Goal: Information Seeking & Learning: Find specific fact

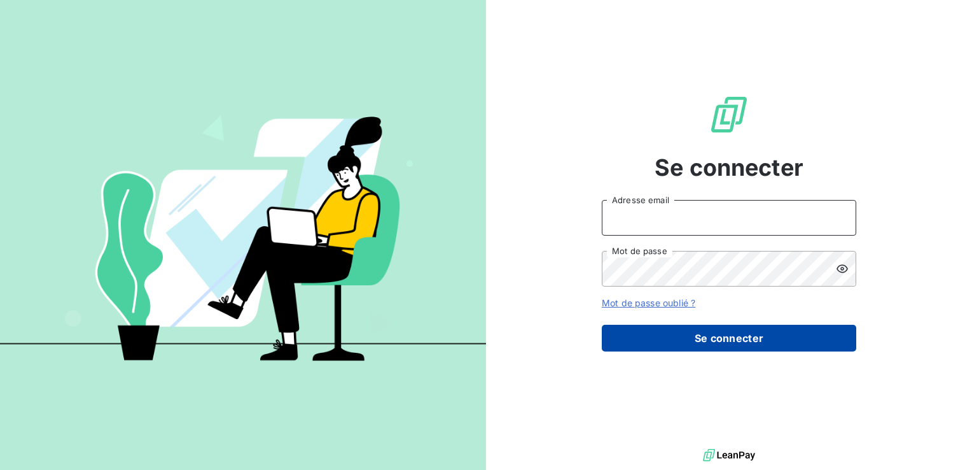
type input "gsombo@cfa-afia.fr"
click at [704, 335] on button "Se connecter" at bounding box center [729, 338] width 255 height 27
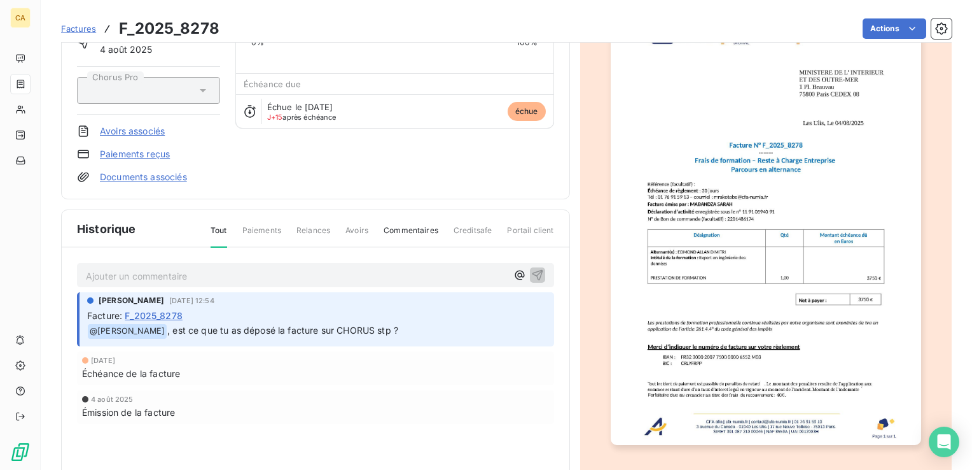
scroll to position [127, 0]
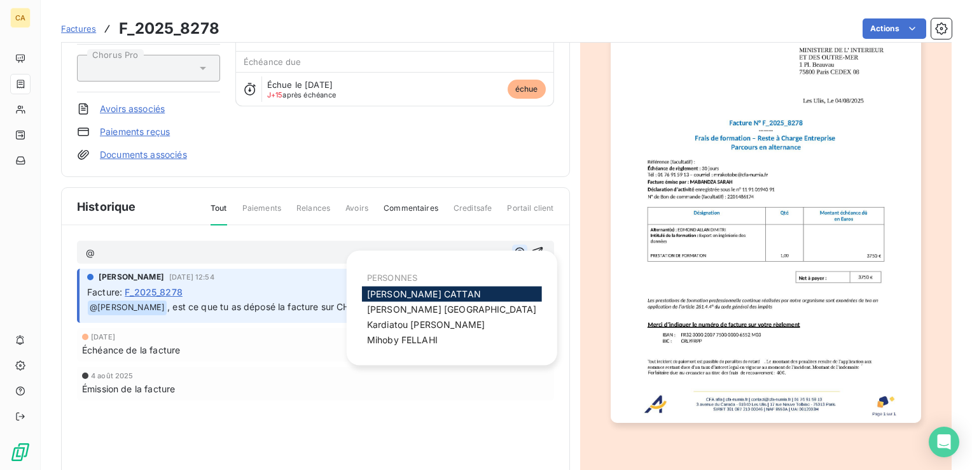
click at [514, 248] on icon "button" at bounding box center [520, 252] width 13 height 13
click at [429, 291] on span "[PERSON_NAME]" at bounding box center [424, 293] width 114 height 11
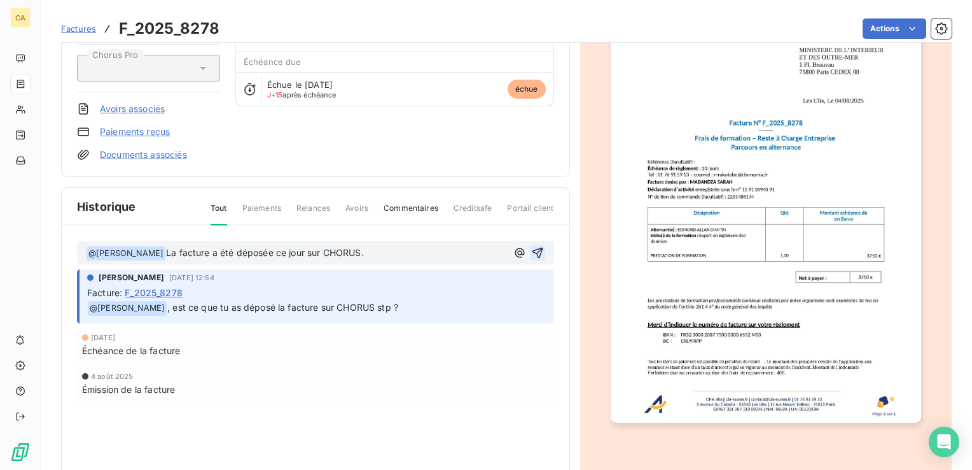
click at [536, 249] on icon "button" at bounding box center [537, 252] width 11 height 11
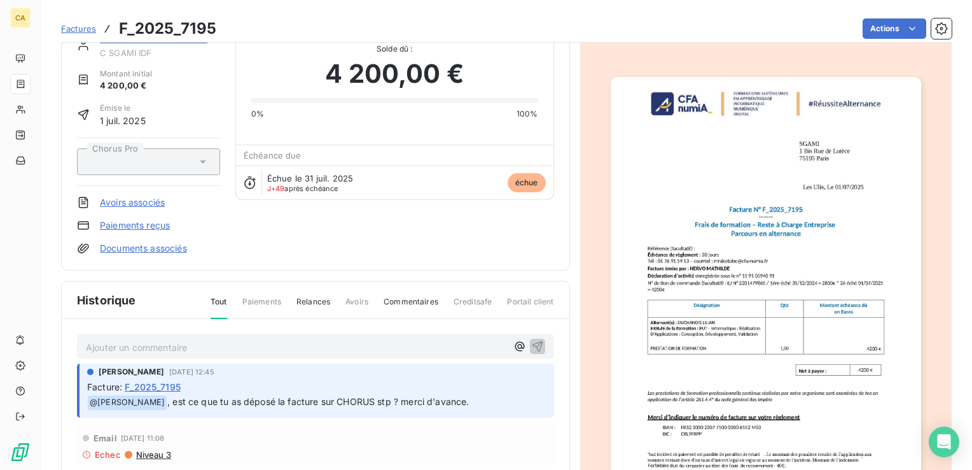
scroll to position [65, 0]
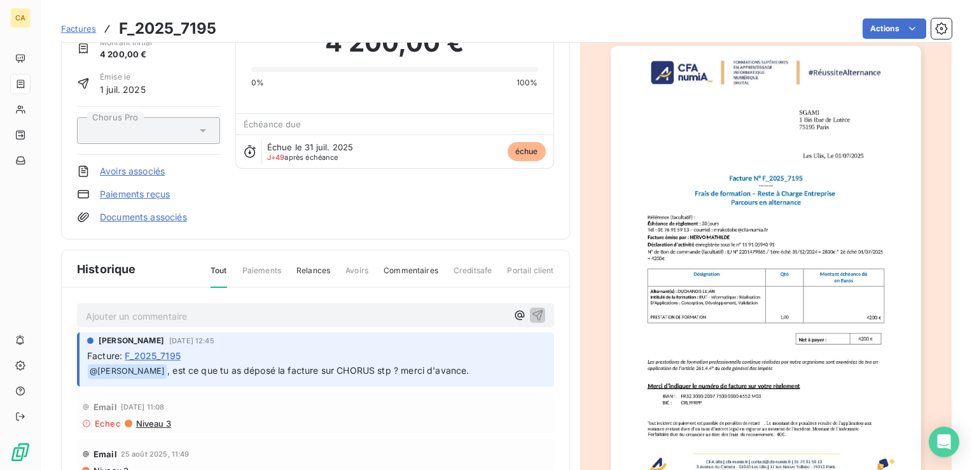
click at [216, 316] on p "Ajouter un commentaire ﻿" at bounding box center [296, 316] width 421 height 16
click at [514, 311] on icon "button" at bounding box center [520, 315] width 13 height 13
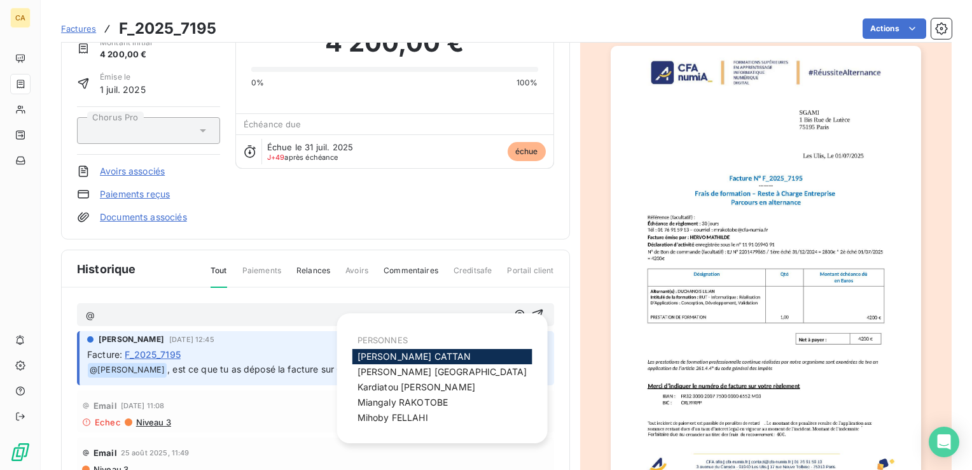
click at [413, 355] on span "[PERSON_NAME]" at bounding box center [415, 356] width 114 height 11
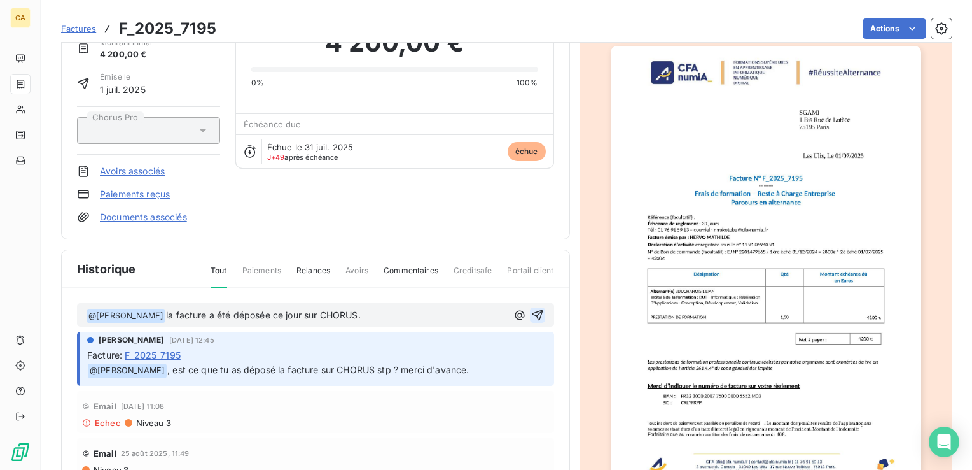
click at [531, 309] on icon "button" at bounding box center [537, 315] width 13 height 13
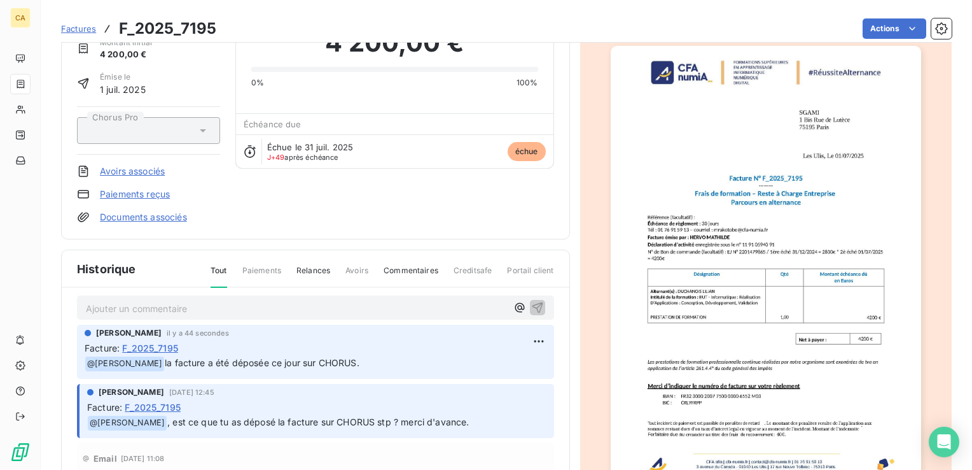
scroll to position [0, 0]
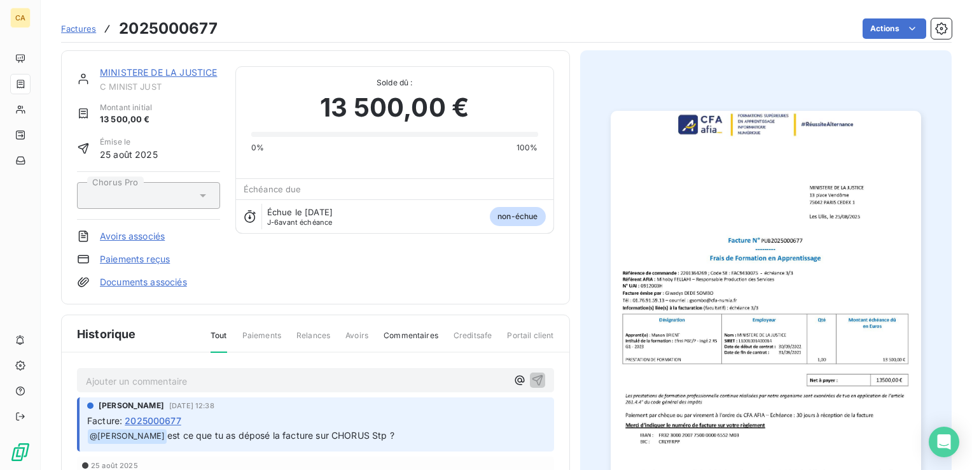
scroll to position [64, 0]
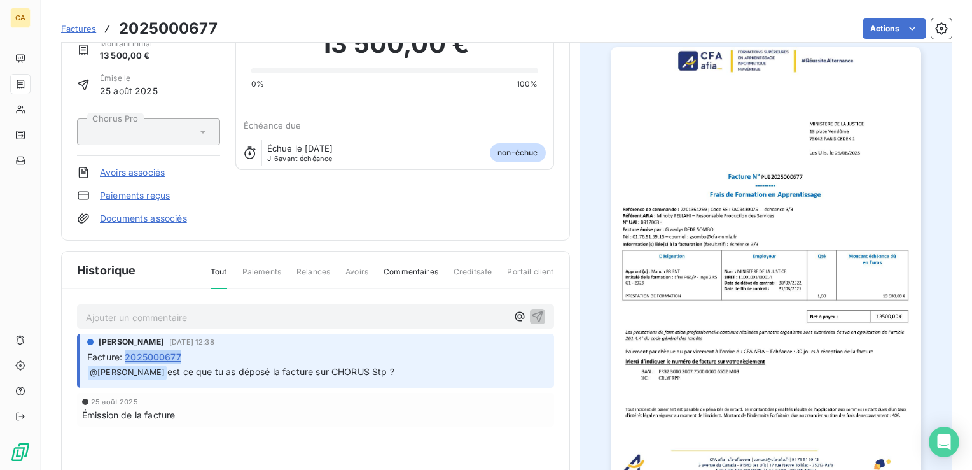
drag, startPoint x: 188, startPoint y: 351, endPoint x: 129, endPoint y: 354, distance: 59.3
click at [129, 354] on div "Facture : 2025000677" at bounding box center [316, 356] width 459 height 13
copy span "2025000677"
click at [515, 315] on icon "button" at bounding box center [520, 316] width 13 height 13
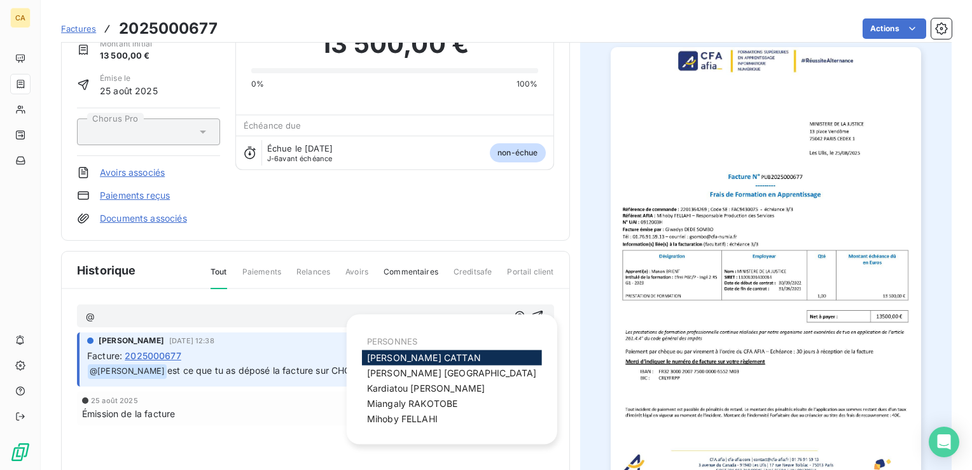
click at [406, 355] on span "[PERSON_NAME]" at bounding box center [424, 357] width 114 height 11
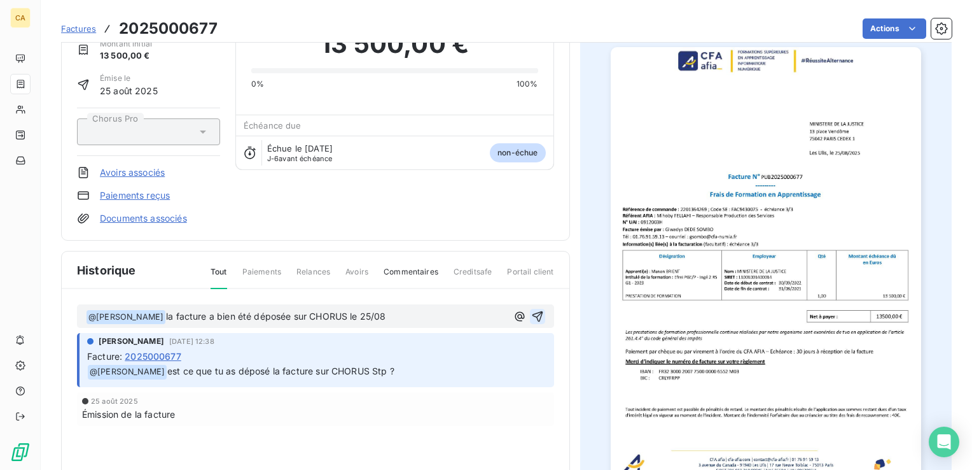
click at [532, 311] on icon "button" at bounding box center [537, 316] width 11 height 11
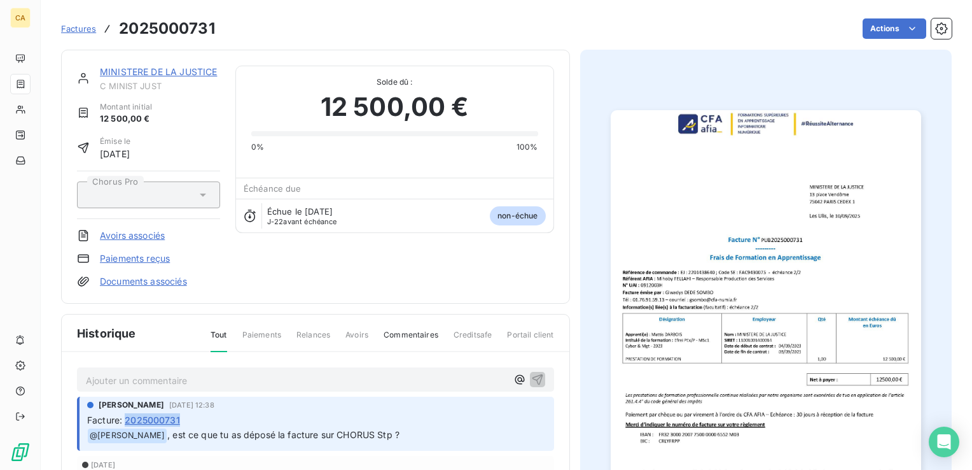
drag, startPoint x: 181, startPoint y: 416, endPoint x: 129, endPoint y: 416, distance: 51.5
click at [129, 416] on div "Facture : 2025000731" at bounding box center [316, 419] width 459 height 13
copy span "2025000731"
click at [514, 375] on icon "button" at bounding box center [520, 379] width 13 height 13
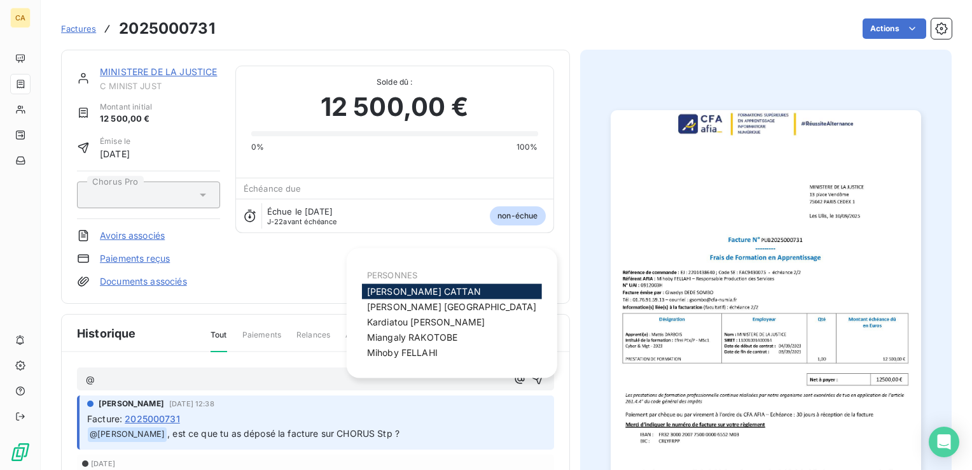
click at [430, 290] on span "[PERSON_NAME]" at bounding box center [424, 291] width 114 height 11
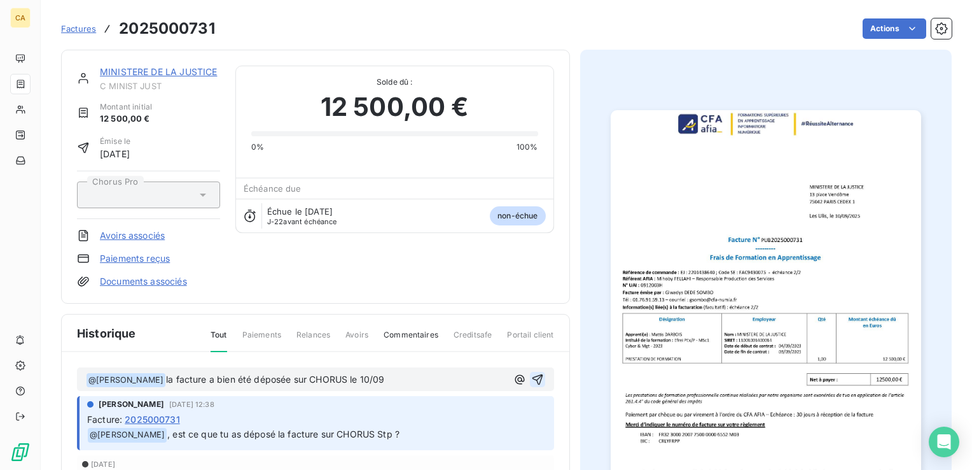
click at [533, 373] on icon "button" at bounding box center [537, 379] width 13 height 13
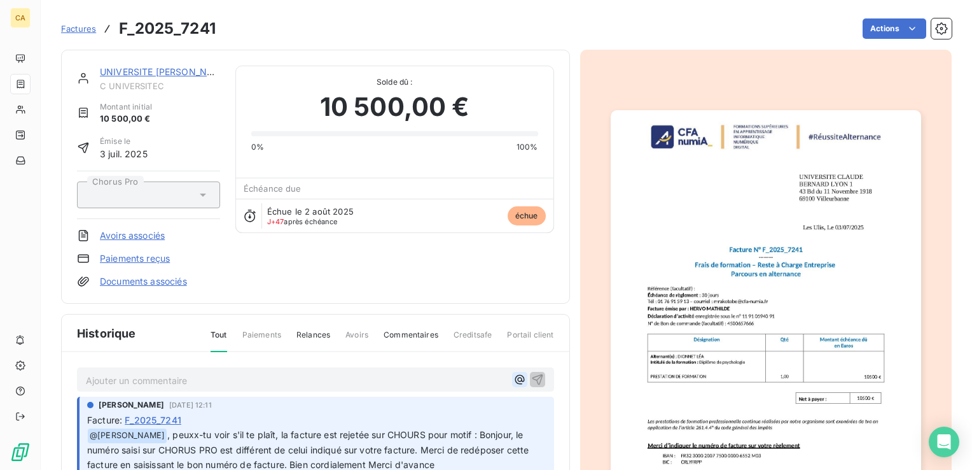
click at [514, 376] on icon "button" at bounding box center [520, 379] width 13 height 13
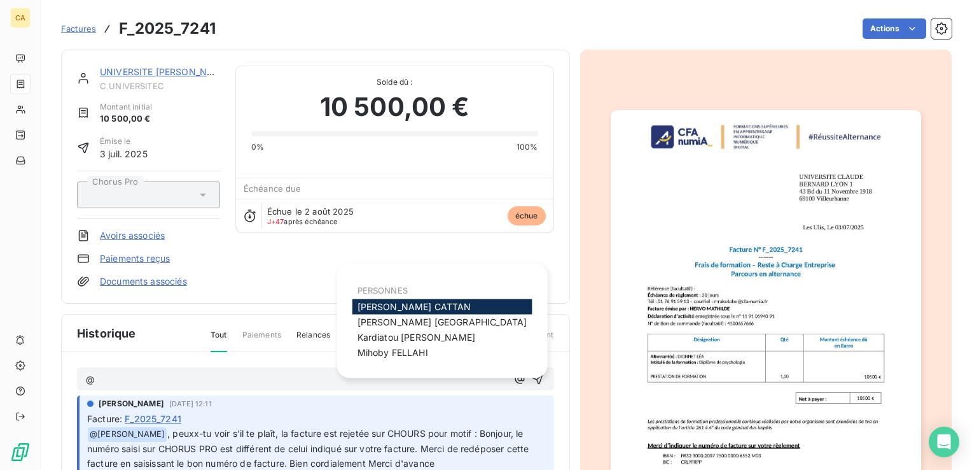
click at [416, 302] on span "[PERSON_NAME]" at bounding box center [415, 306] width 114 height 11
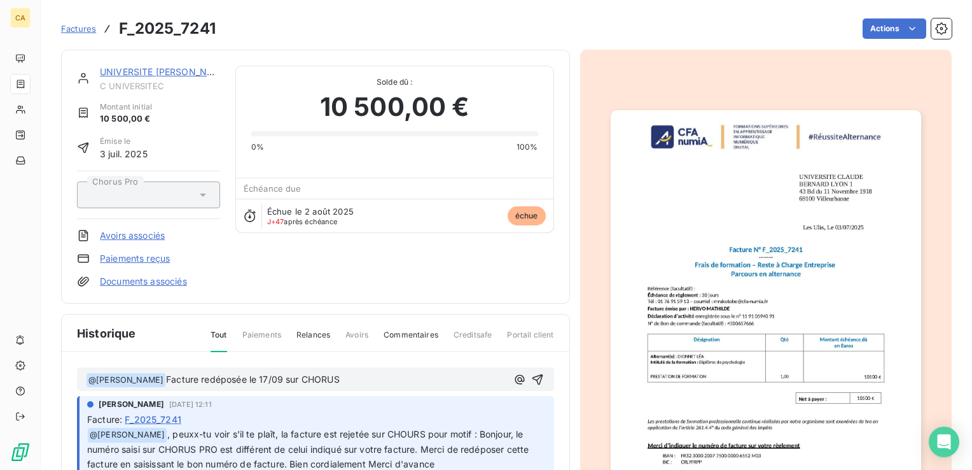
click at [195, 378] on span "Facture redéposée le 17/09 sur CHORUS" at bounding box center [253, 379] width 174 height 11
click at [532, 374] on icon "button" at bounding box center [537, 379] width 11 height 11
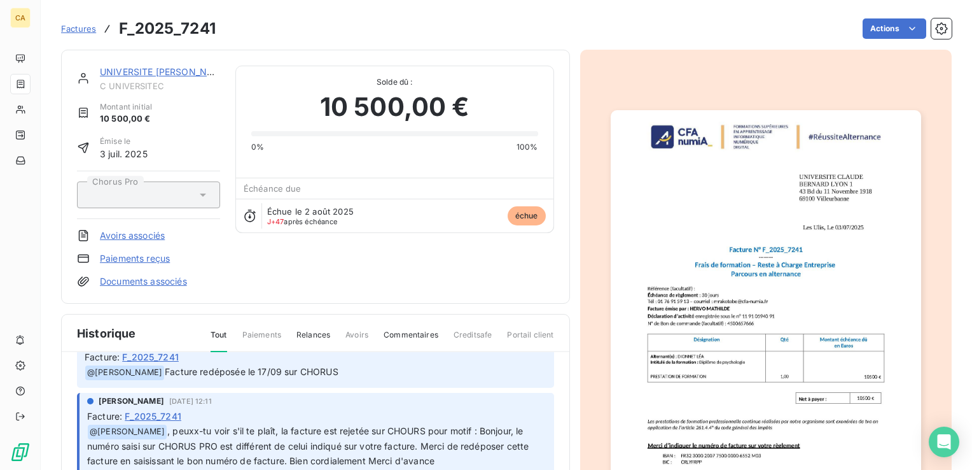
scroll to position [64, 0]
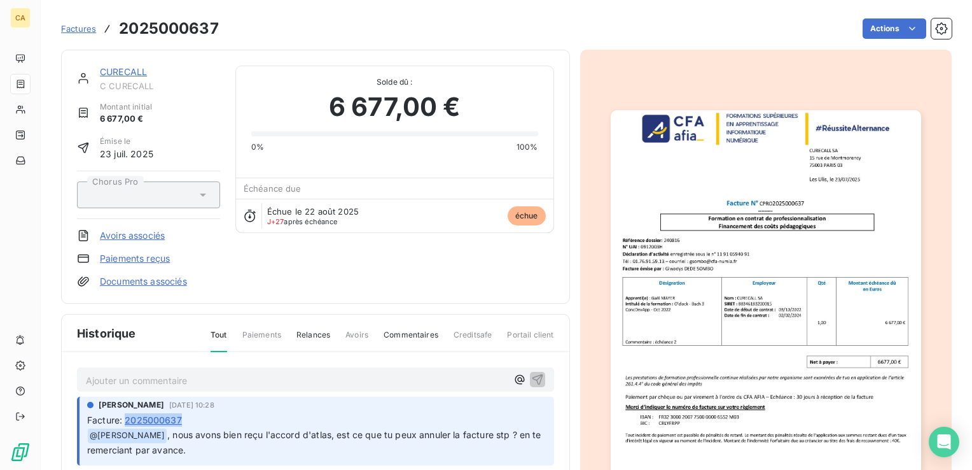
drag, startPoint x: 186, startPoint y: 417, endPoint x: 129, endPoint y: 416, distance: 57.3
click at [129, 416] on div "Facture : 2025000637" at bounding box center [316, 419] width 459 height 13
copy span "2025000637"
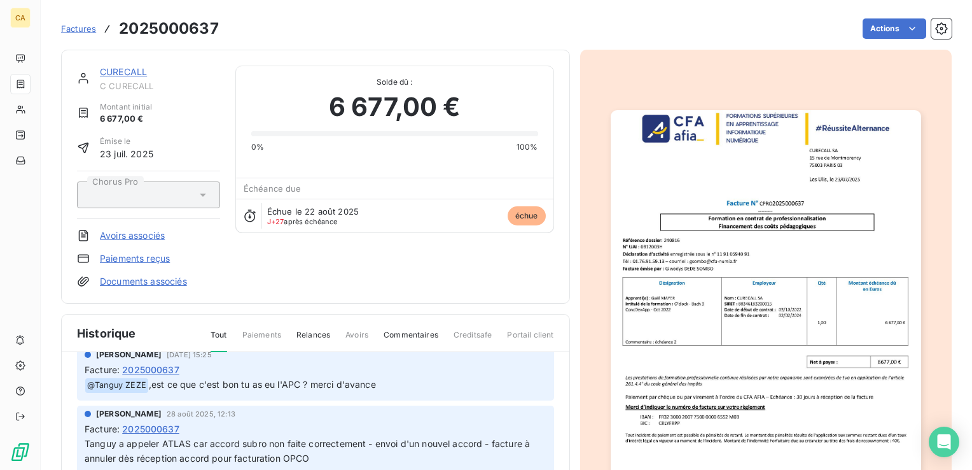
scroll to position [127, 0]
click at [507, 378] on p "﻿ @ [PERSON_NAME] ,est ce que c'est bon tu as eu l'APC ? merci d'avance" at bounding box center [316, 382] width 462 height 15
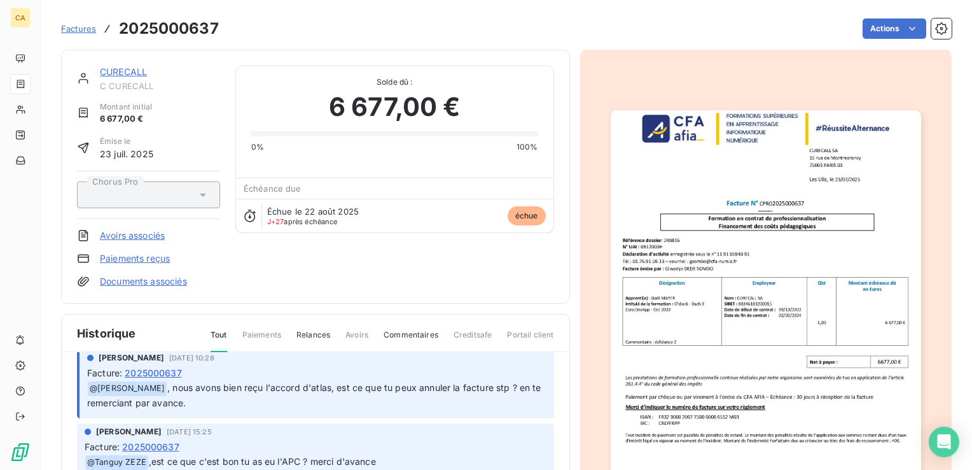
scroll to position [0, 0]
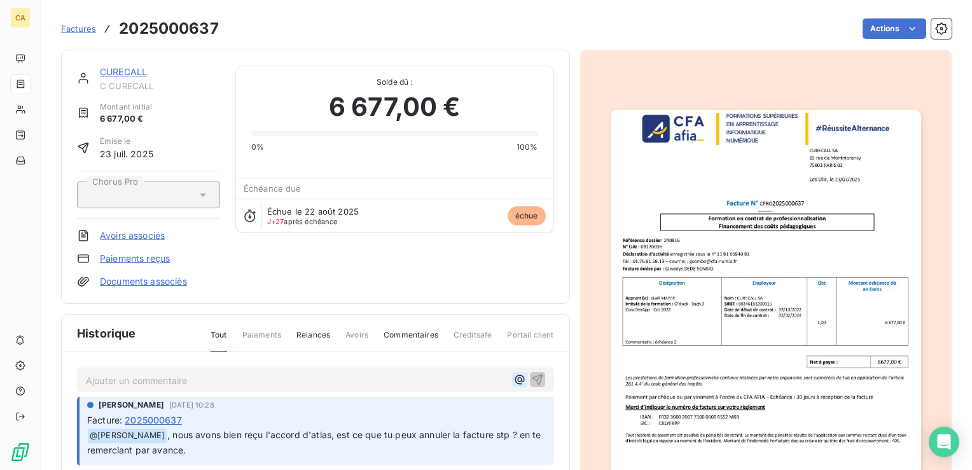
click at [514, 374] on icon "button" at bounding box center [520, 379] width 13 height 13
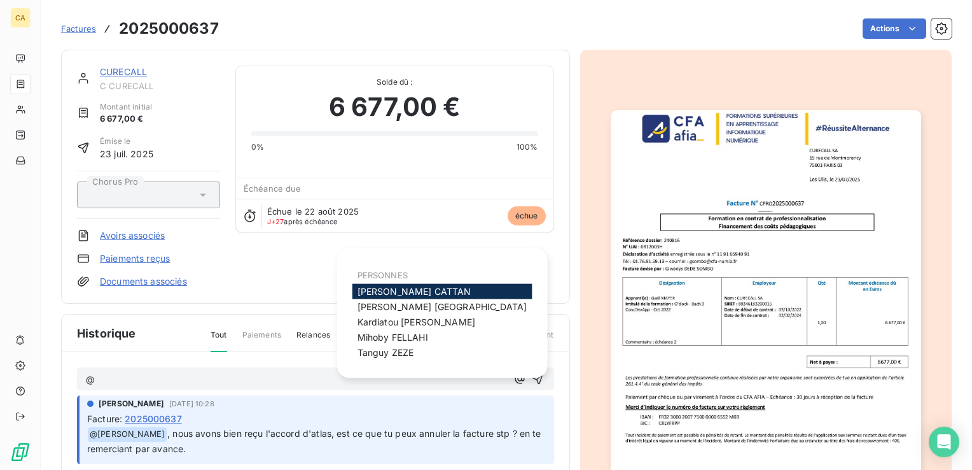
click at [405, 288] on span "[PERSON_NAME]" at bounding box center [415, 291] width 114 height 11
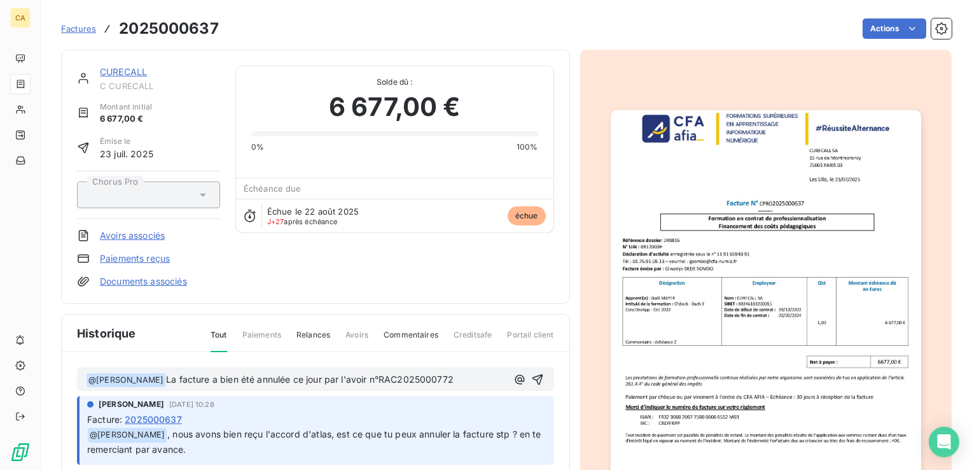
click at [395, 375] on span "La facture a bien été annulée ce jour par l'avoir n°RAC2025000772" at bounding box center [310, 379] width 288 height 11
click at [531, 375] on icon "button" at bounding box center [537, 379] width 13 height 13
